Goal: Task Accomplishment & Management: Complete application form

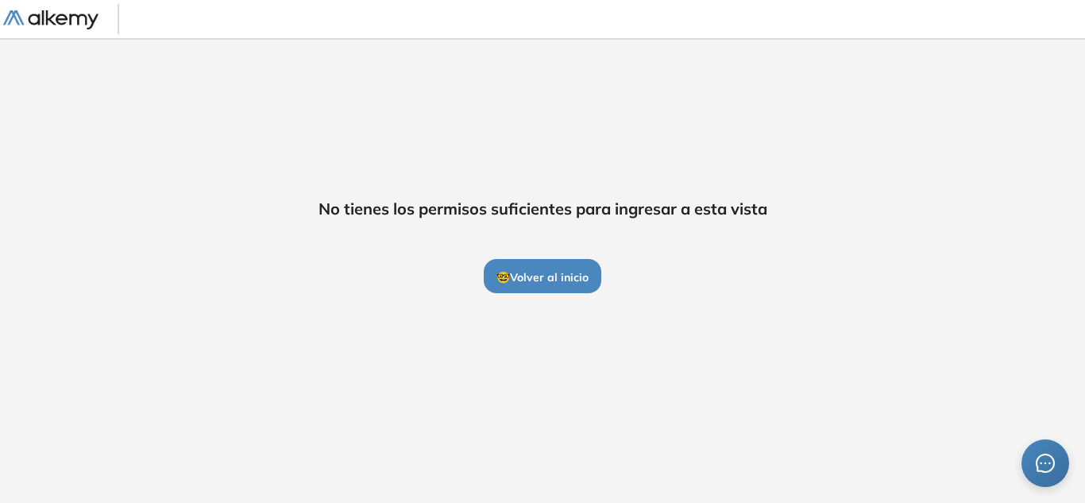
click at [1061, 224] on div "No tienes los permisos suficientes para ingresar a esta vista 🤓 Volver al inicio" at bounding box center [542, 245] width 1085 height 414
click at [1025, 284] on div "No tienes los permisos suficientes para ingresar a esta vista 🤓 Volver al inicio" at bounding box center [542, 245] width 1085 height 414
click at [538, 288] on button "🤓 Volver al inicio" at bounding box center [543, 275] width 118 height 33
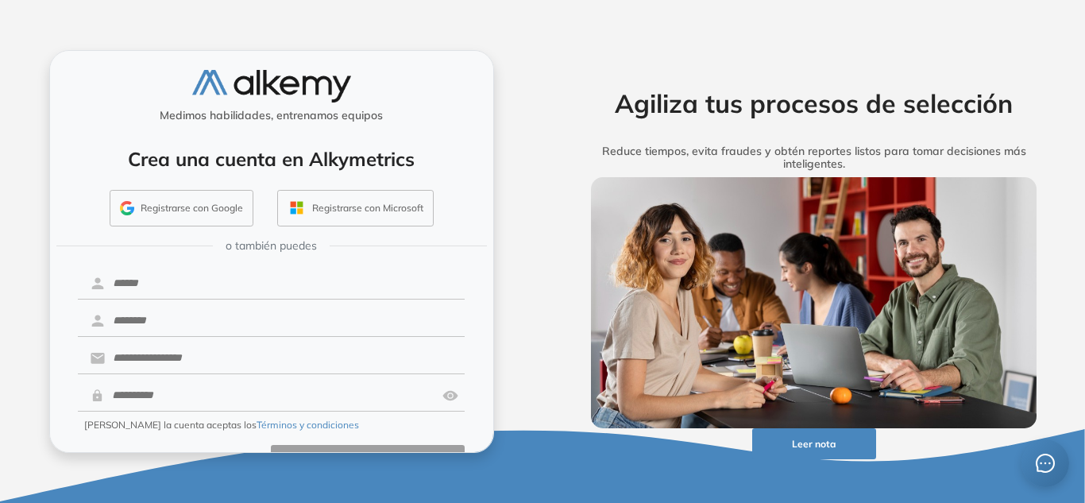
click at [207, 214] on button "Registrarse con Google" at bounding box center [182, 208] width 144 height 37
